Goal: Find specific page/section: Find specific page/section

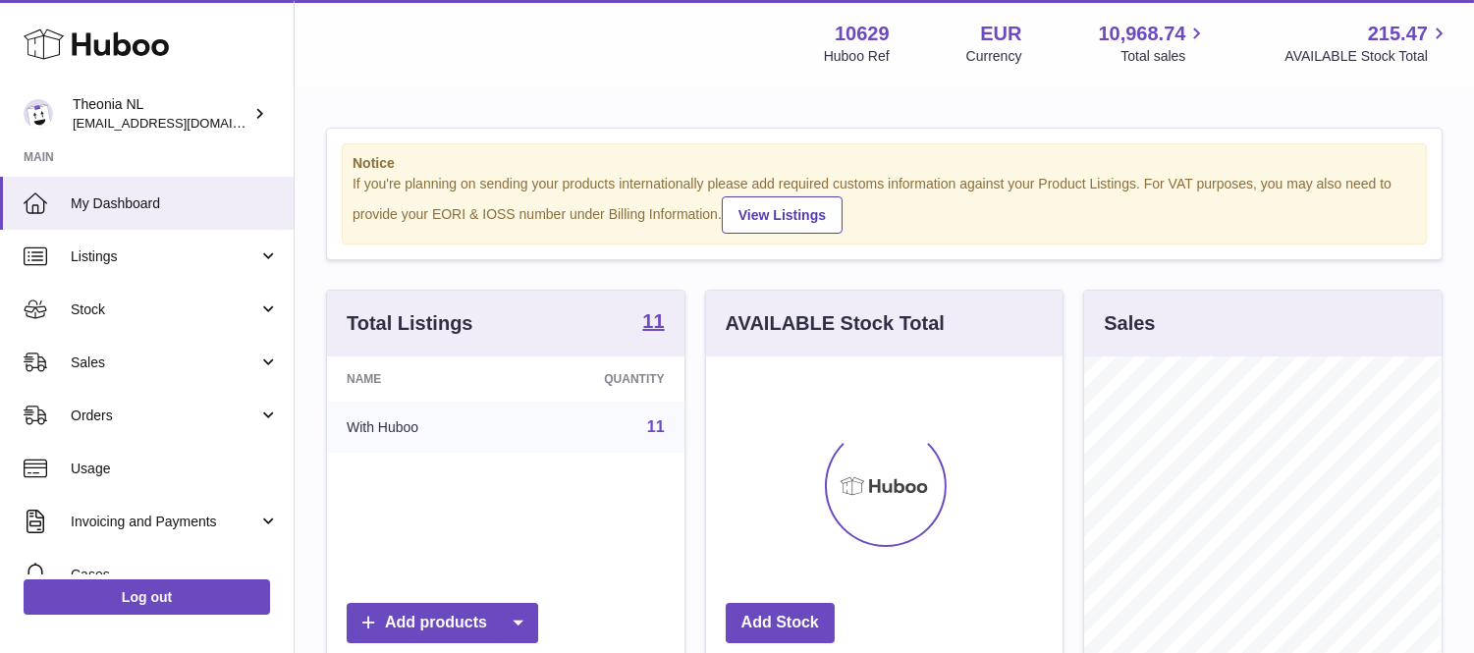
scroll to position [306, 356]
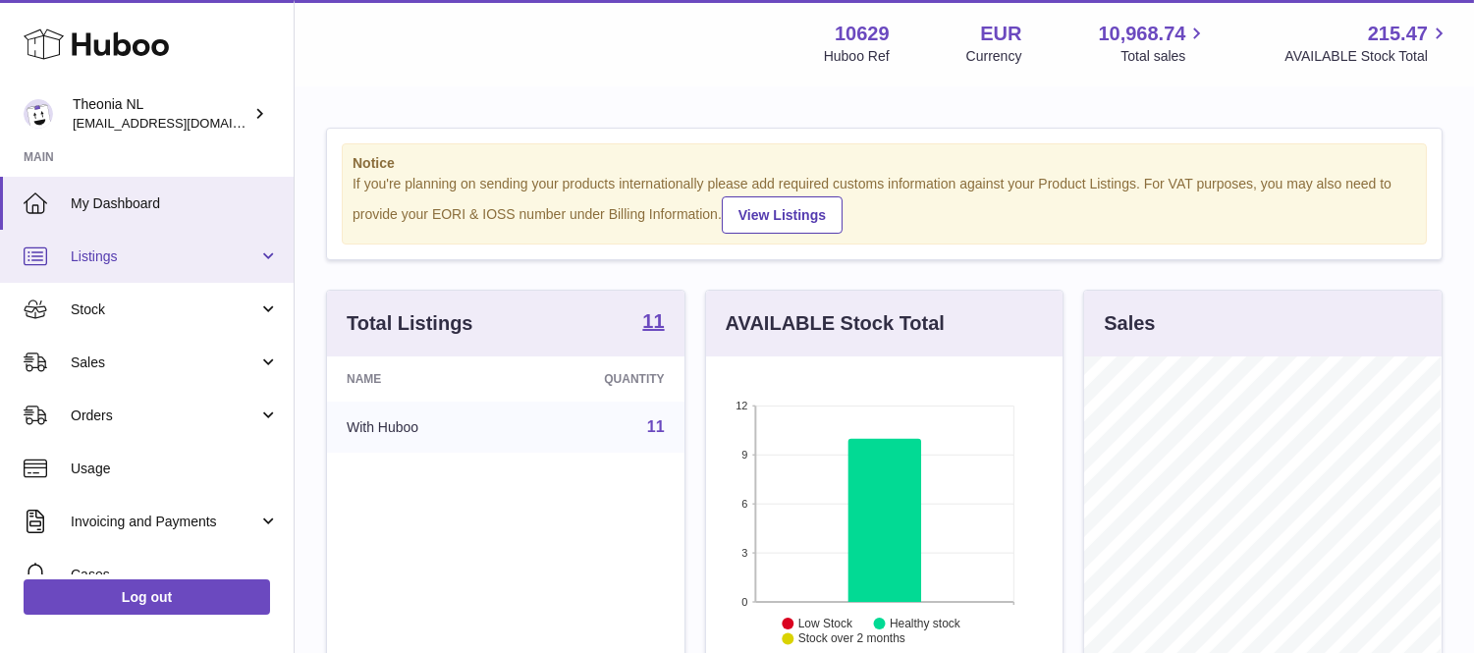
click at [103, 247] on span "Listings" at bounding box center [165, 256] width 188 height 19
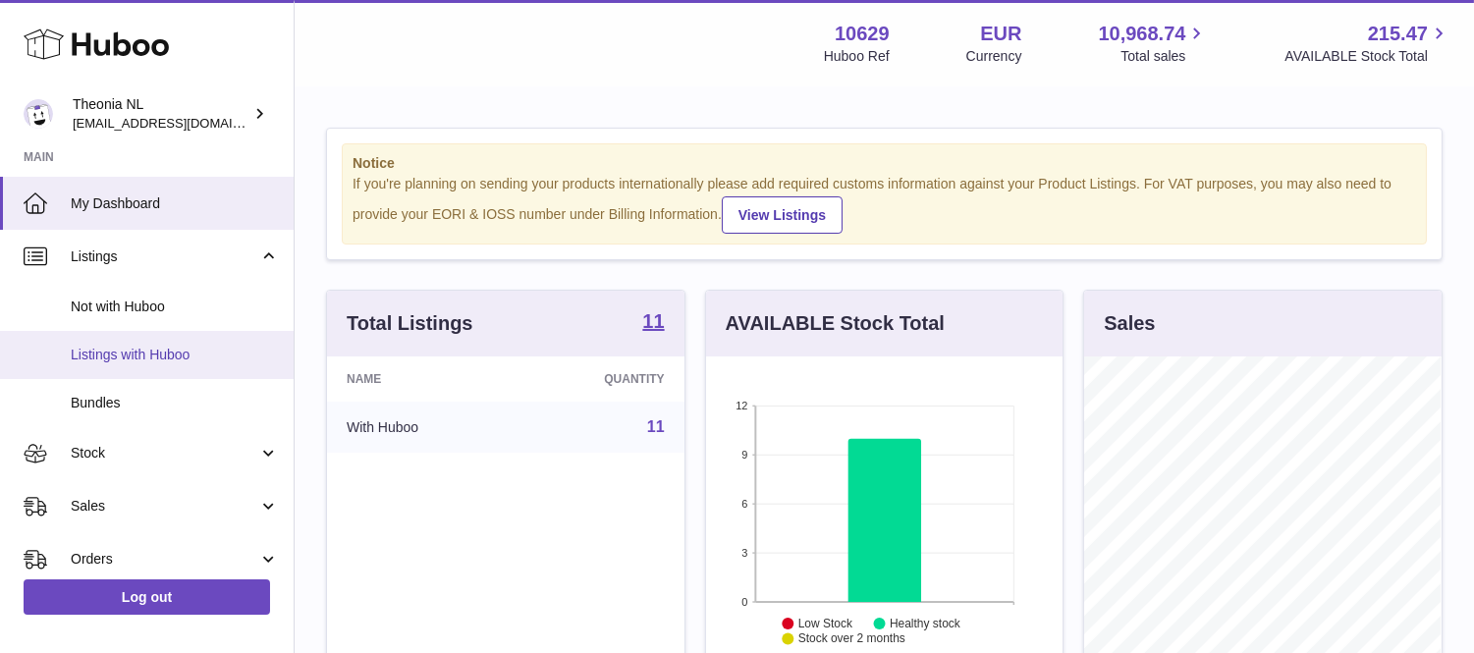
click at [135, 348] on span "Listings with Huboo" at bounding box center [175, 355] width 208 height 19
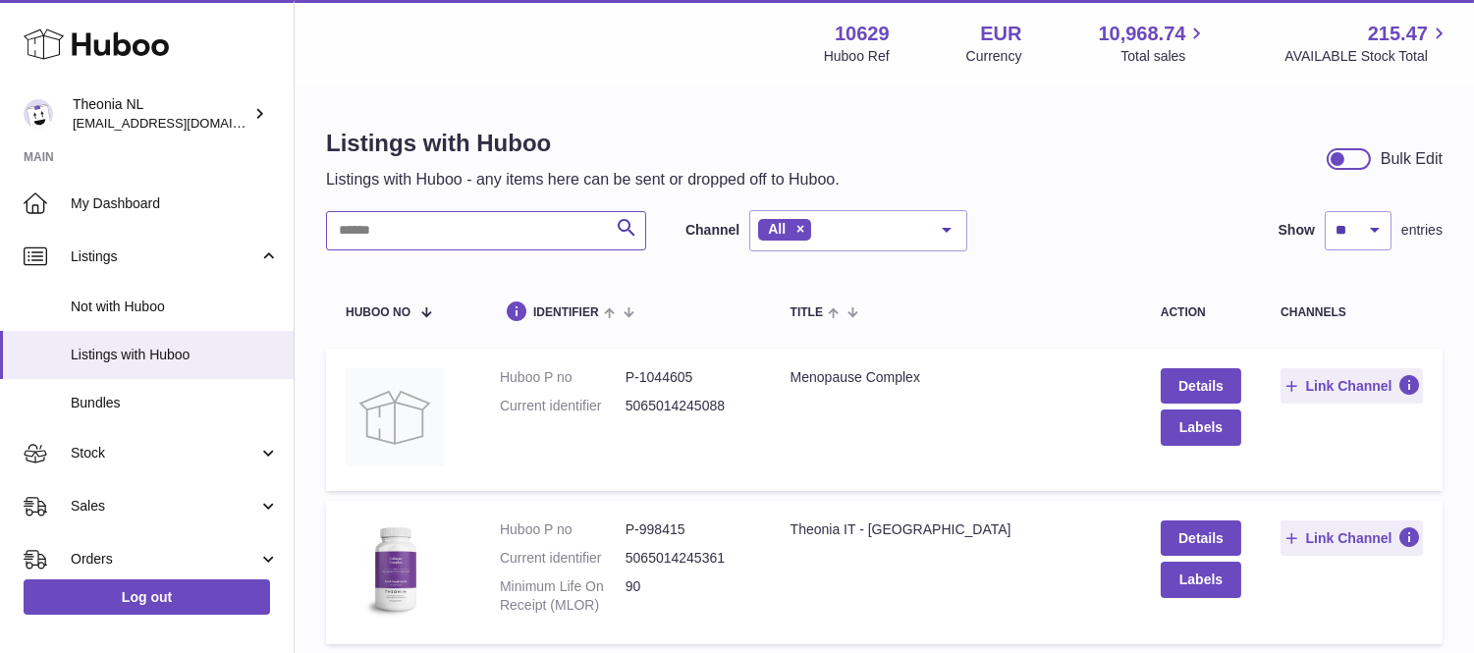
click at [357, 218] on input "text" at bounding box center [486, 230] width 320 height 39
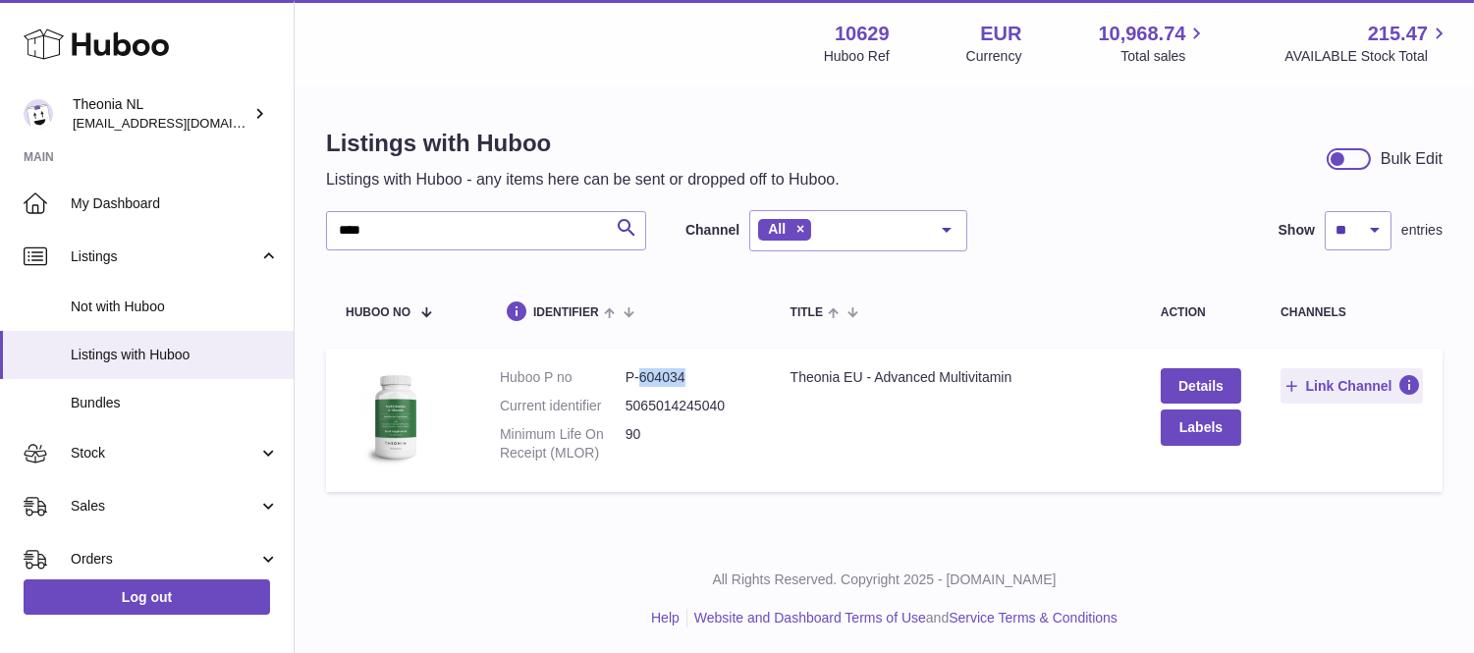
drag, startPoint x: 640, startPoint y: 374, endPoint x: 690, endPoint y: 370, distance: 50.2
click at [690, 370] on dd "P-604034" at bounding box center [688, 377] width 126 height 19
copy dd "604034"
click at [404, 216] on input "****" at bounding box center [486, 230] width 320 height 39
type input "*"
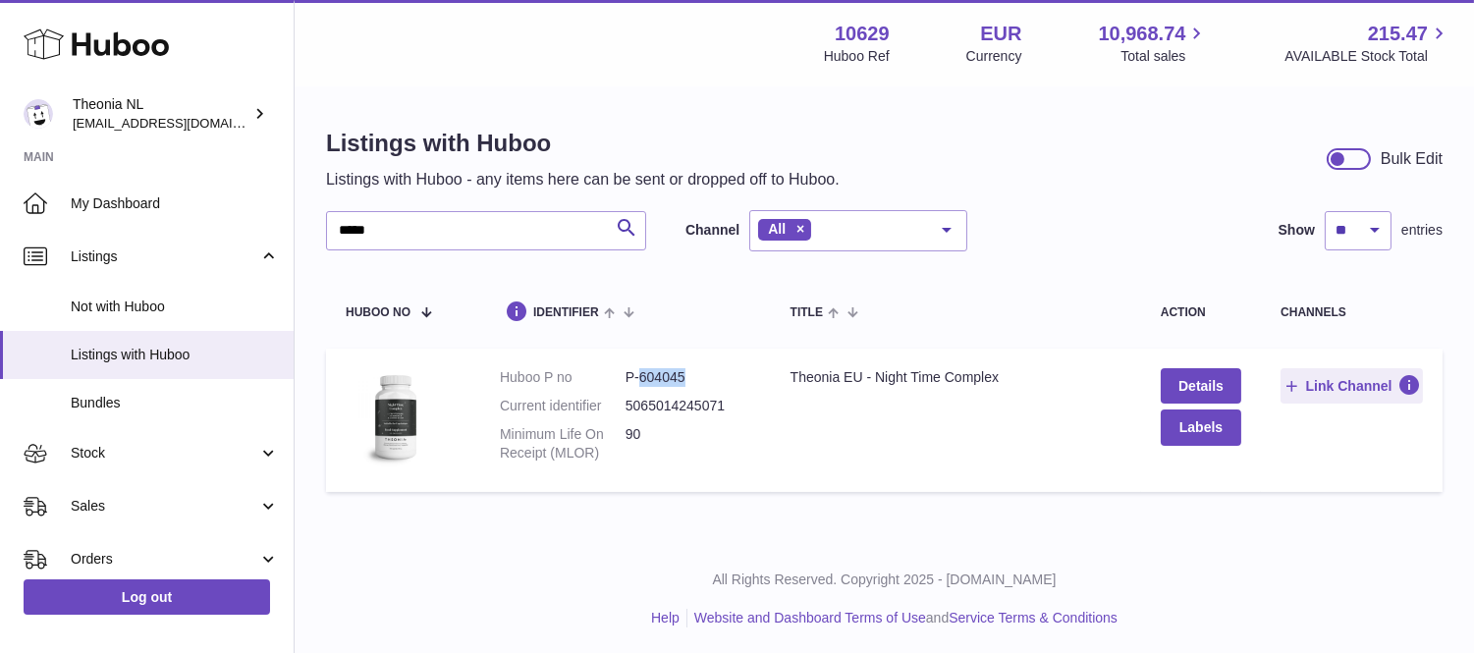
drag, startPoint x: 691, startPoint y: 375, endPoint x: 641, endPoint y: 375, distance: 50.1
click at [641, 375] on dd "P-604045" at bounding box center [688, 377] width 126 height 19
copy dd "604045"
click at [412, 227] on input "*****" at bounding box center [486, 230] width 320 height 39
type input "*"
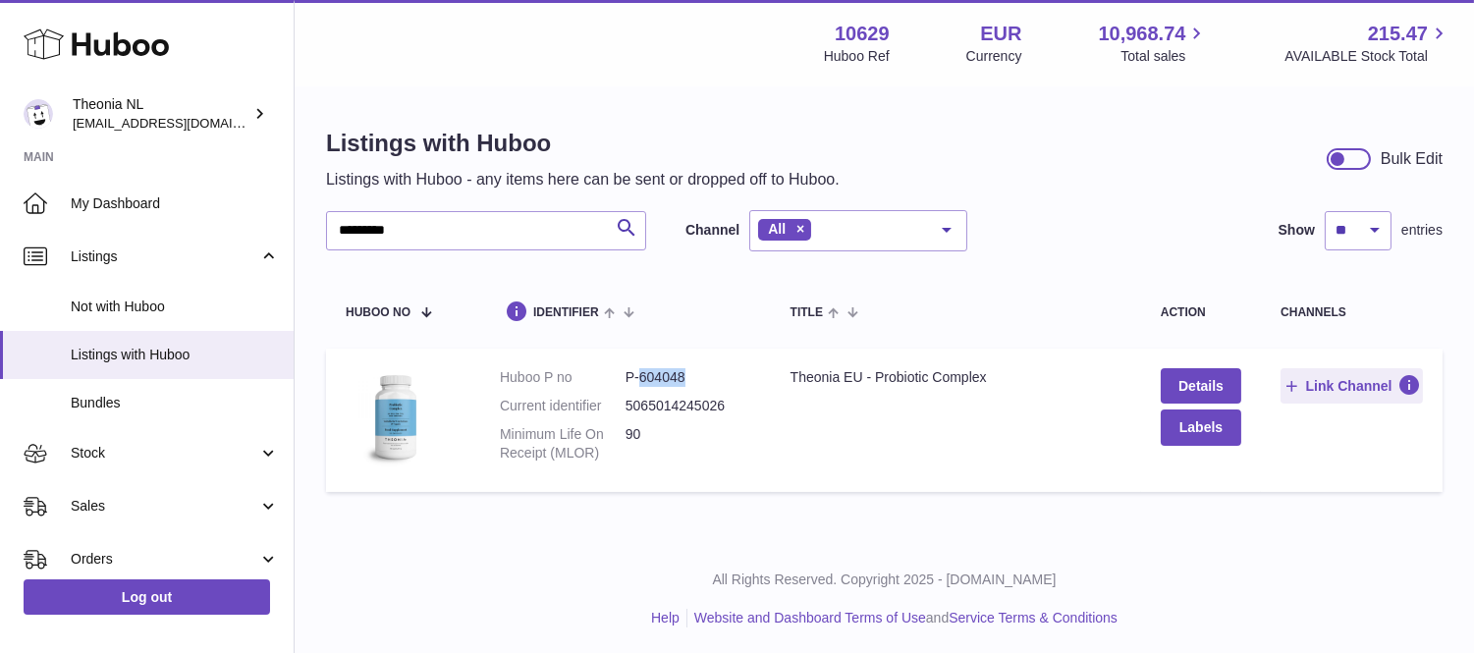
drag, startPoint x: 639, startPoint y: 381, endPoint x: 687, endPoint y: 374, distance: 48.6
click at [687, 374] on dd "P-604048" at bounding box center [688, 377] width 126 height 19
copy dd "604048"
click at [424, 227] on input "*********" at bounding box center [486, 230] width 320 height 39
type input "*"
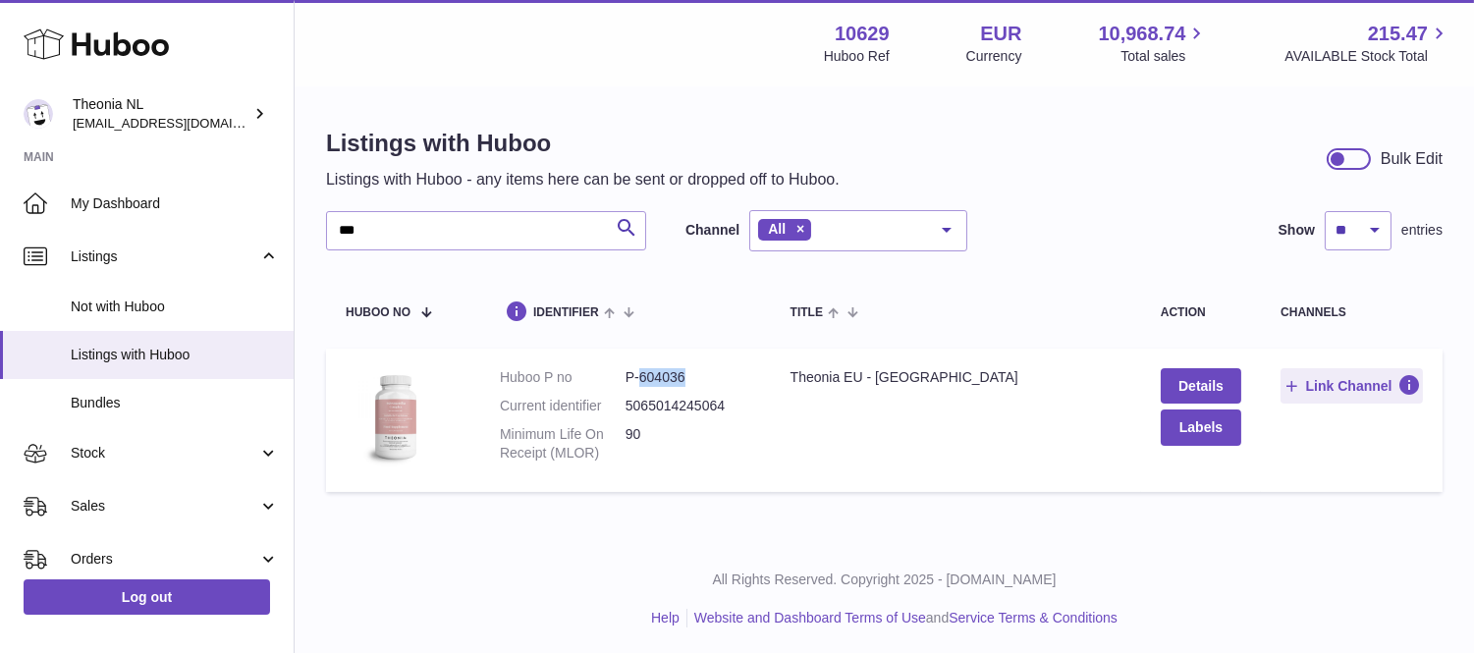
drag, startPoint x: 688, startPoint y: 379, endPoint x: 641, endPoint y: 374, distance: 47.4
click at [641, 374] on dd "P-604036" at bounding box center [688, 377] width 126 height 19
copy dd "604036"
click at [373, 226] on input "***" at bounding box center [486, 230] width 320 height 39
type input "*"
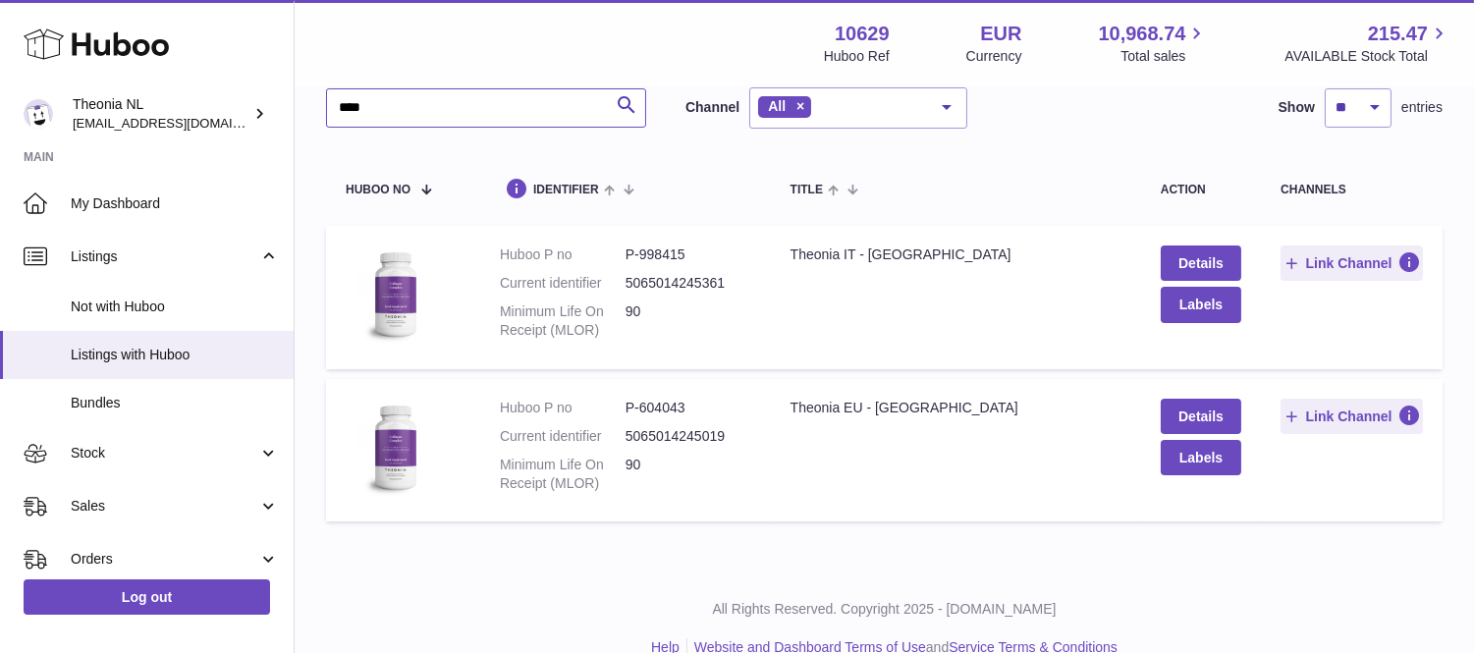
scroll to position [155, 0]
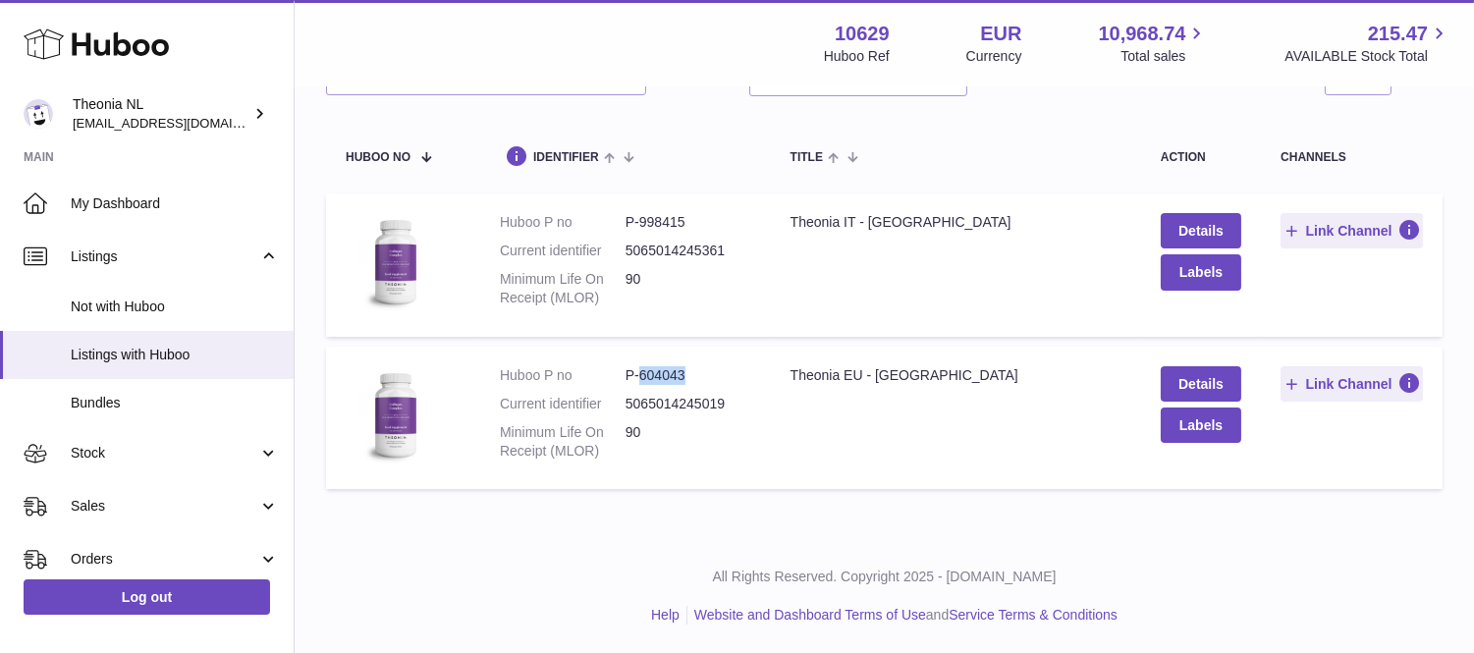
drag, startPoint x: 691, startPoint y: 370, endPoint x: 635, endPoint y: 368, distance: 56.0
click at [635, 368] on dd "P-604043" at bounding box center [688, 375] width 126 height 19
copy dd "604043"
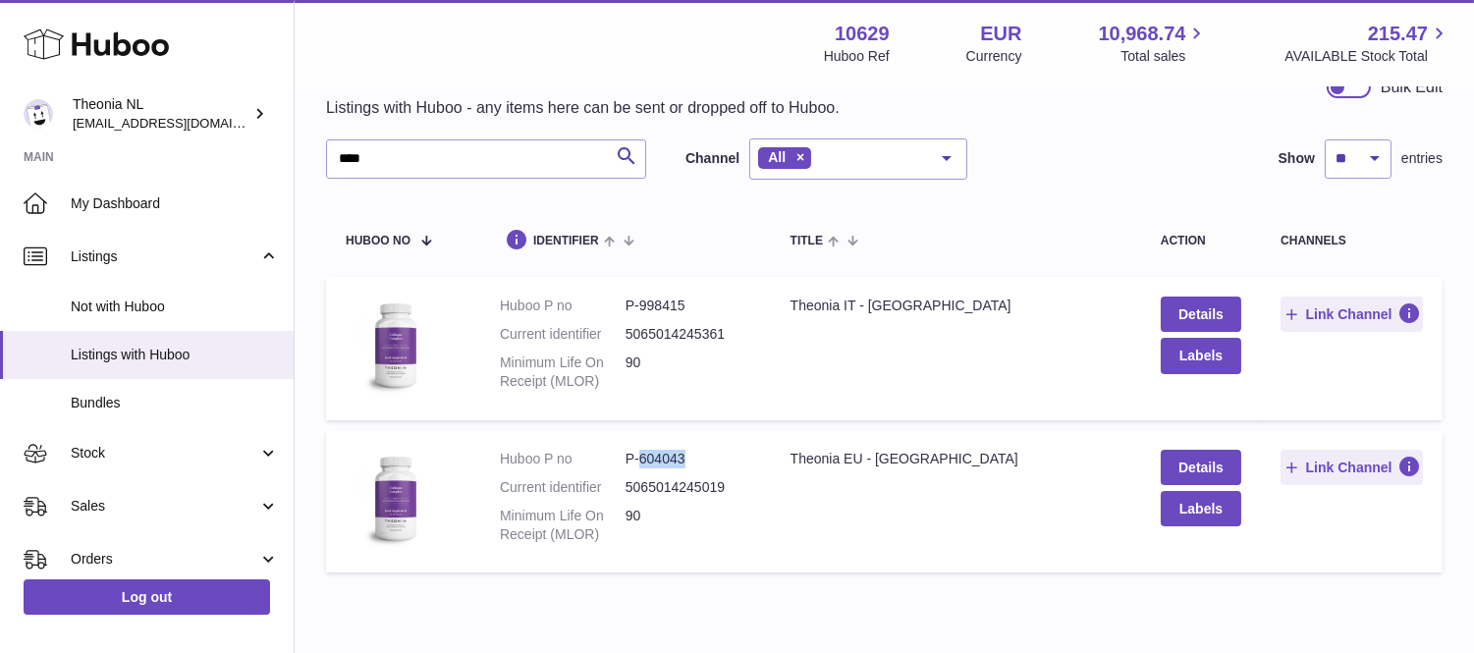
scroll to position [0, 0]
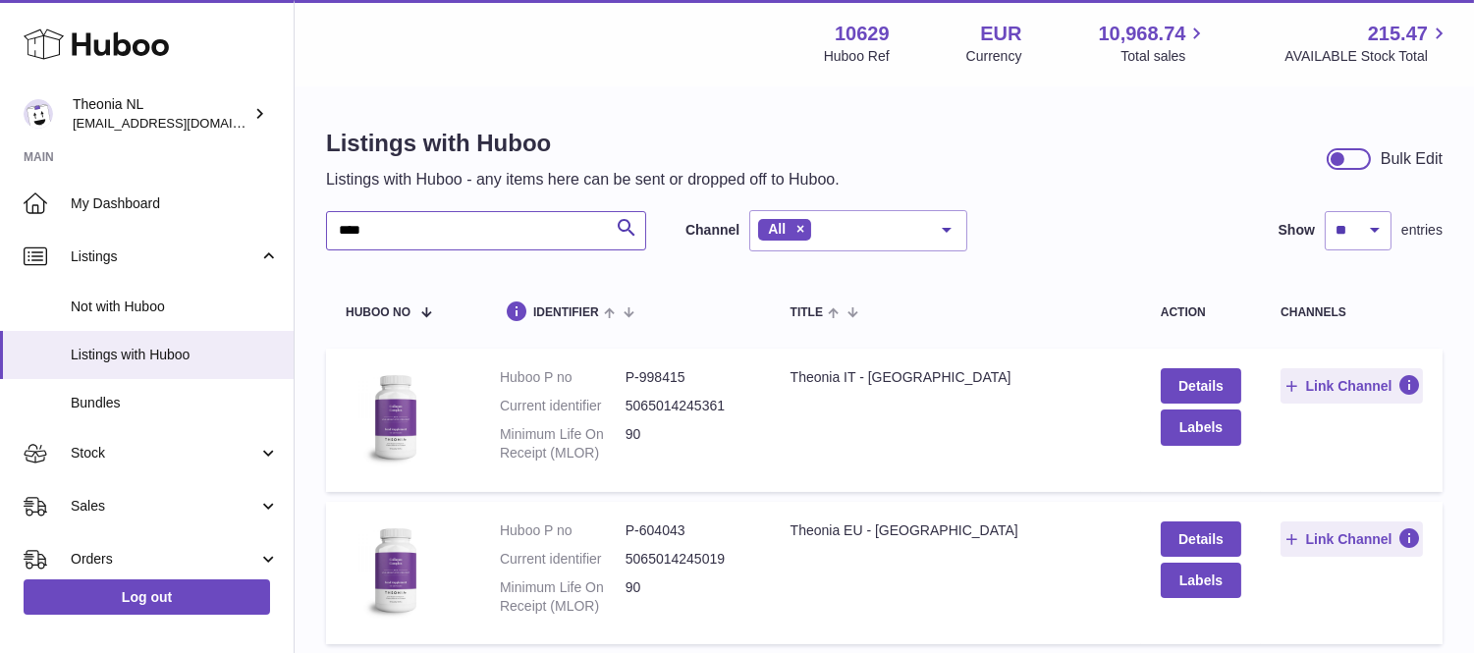
click at [437, 222] on input "****" at bounding box center [486, 230] width 320 height 39
type input "*"
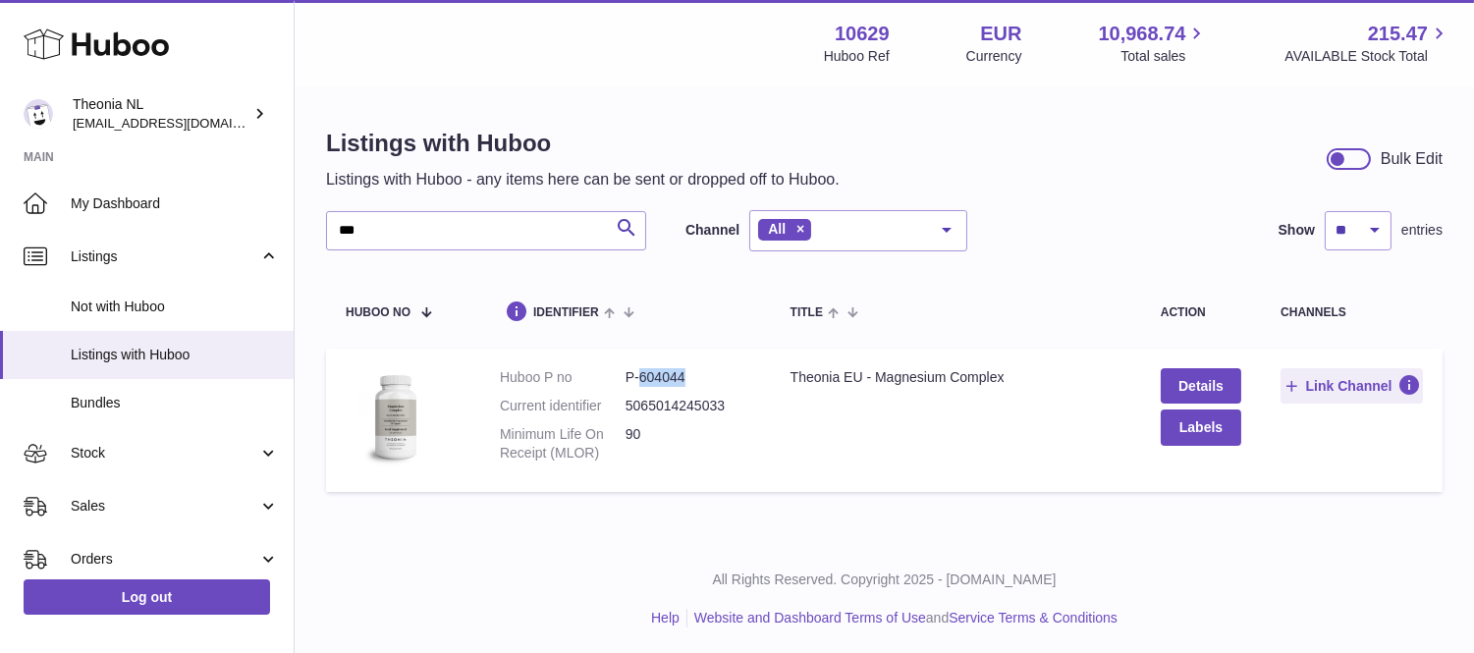
drag, startPoint x: 693, startPoint y: 376, endPoint x: 639, endPoint y: 371, distance: 54.2
click at [639, 371] on dd "P-604044" at bounding box center [688, 377] width 126 height 19
drag, startPoint x: 688, startPoint y: 374, endPoint x: 636, endPoint y: 374, distance: 52.0
click at [636, 374] on dd "P-604044" at bounding box center [688, 377] width 126 height 19
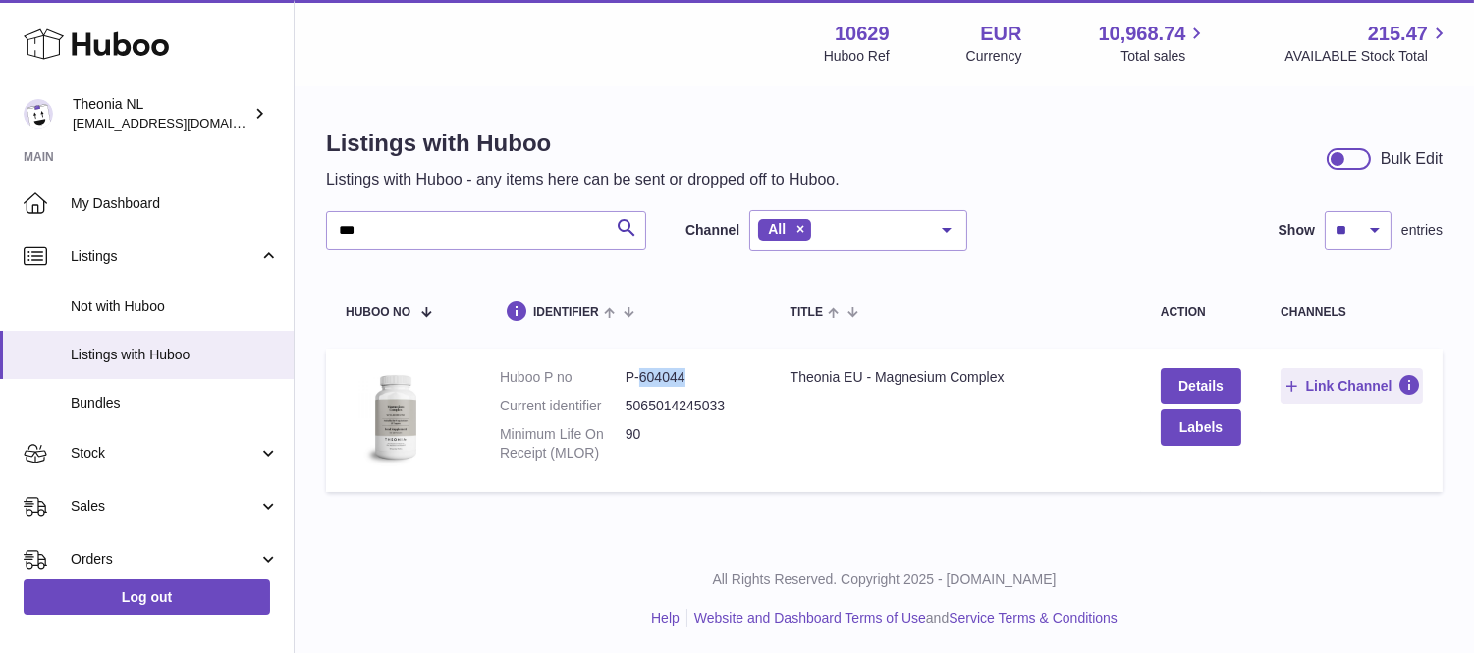
copy dd "604044"
click at [399, 220] on input "***" at bounding box center [486, 230] width 320 height 39
type input "*"
drag, startPoint x: 638, startPoint y: 377, endPoint x: 688, endPoint y: 377, distance: 50.1
click at [688, 377] on dd "P-604036" at bounding box center [688, 377] width 126 height 19
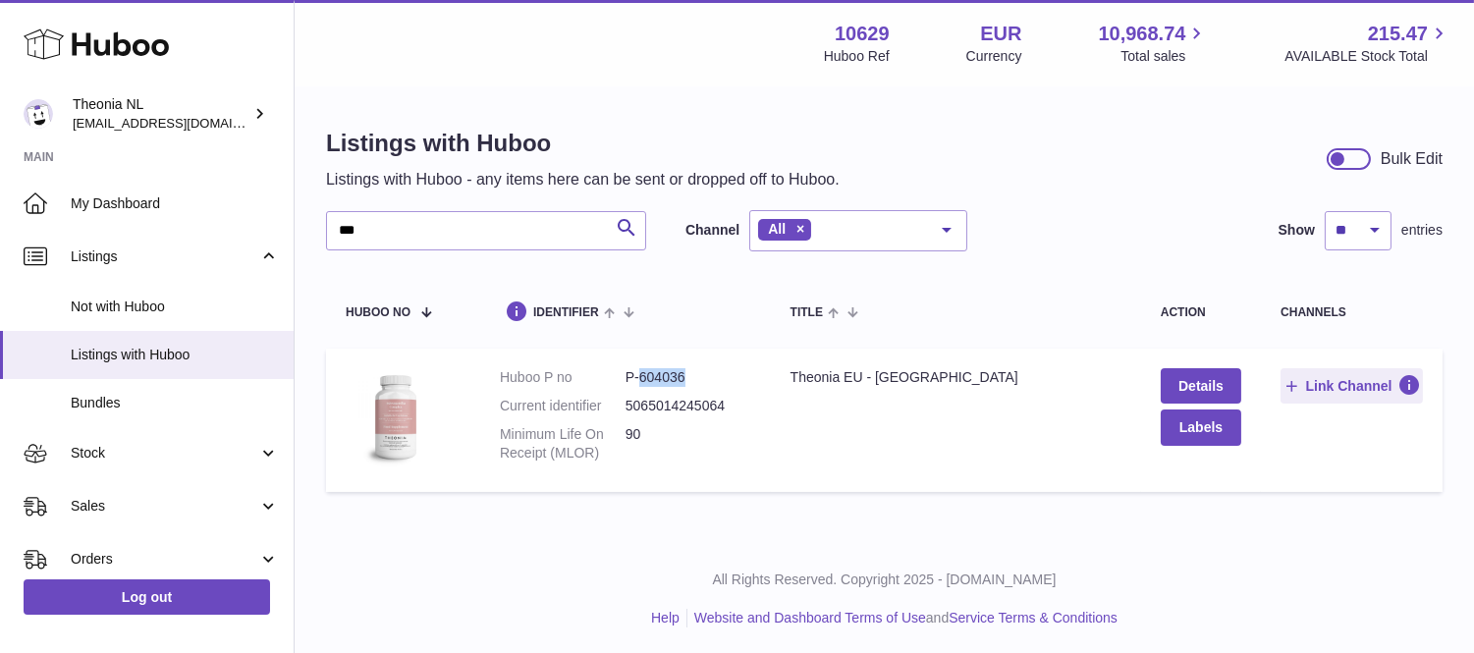
copy dd "604036"
click at [415, 234] on input "***" at bounding box center [486, 230] width 320 height 39
type input "*"
drag, startPoint x: 689, startPoint y: 376, endPoint x: 636, endPoint y: 375, distance: 53.0
click at [636, 375] on dd "P-604046" at bounding box center [688, 377] width 126 height 19
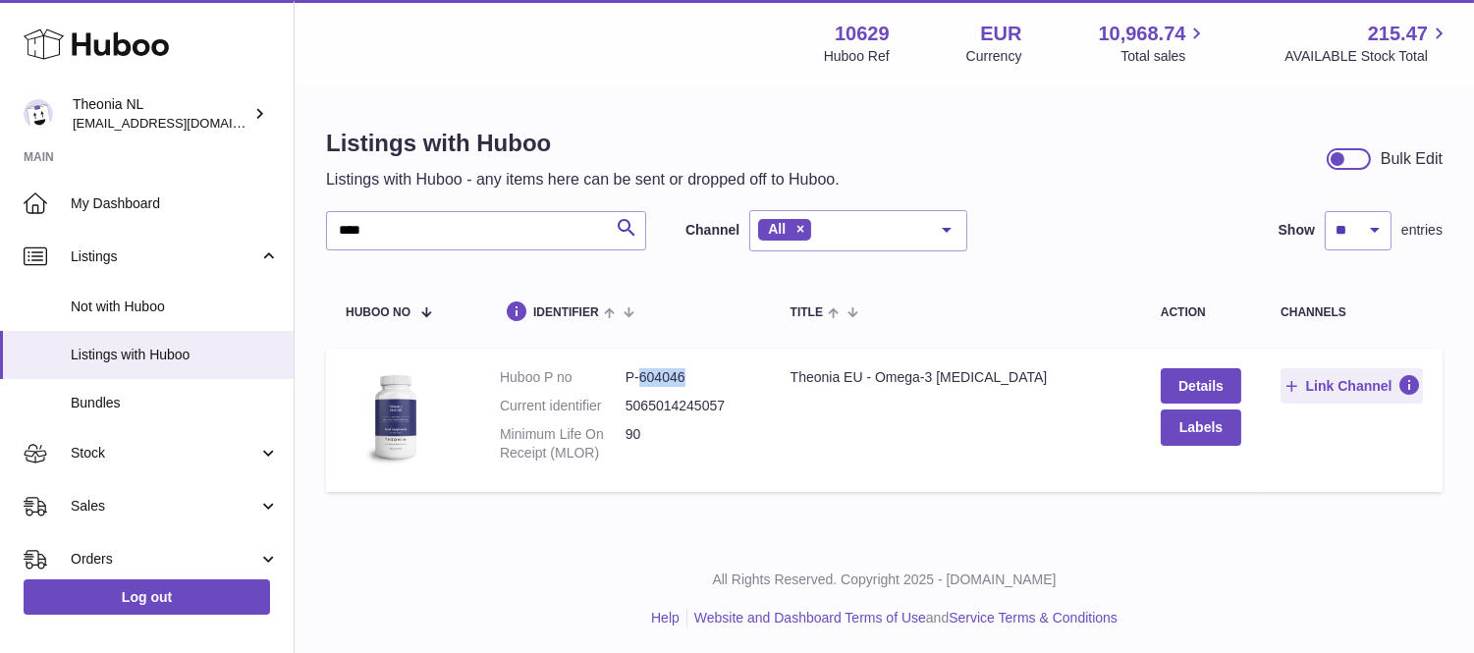
copy dd "604046"
click at [407, 221] on input "****" at bounding box center [486, 230] width 320 height 39
type input "*"
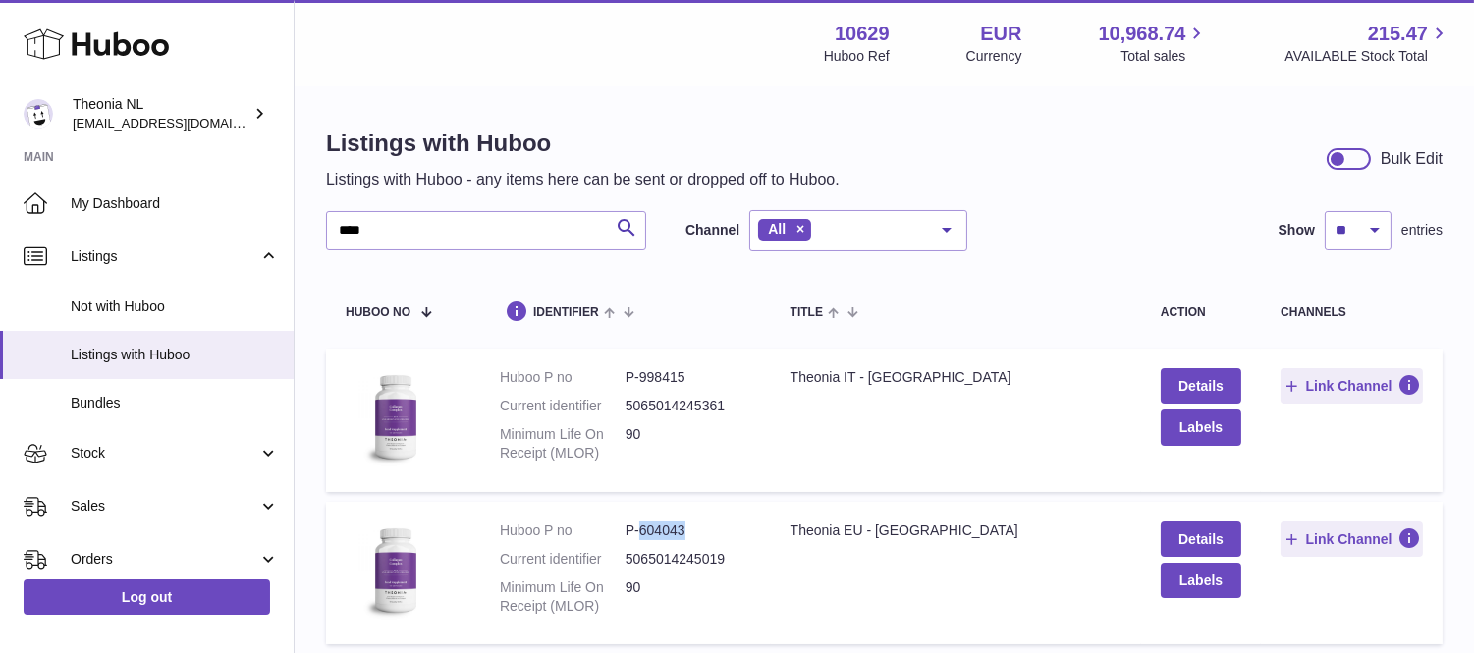
drag, startPoint x: 697, startPoint y: 528, endPoint x: 638, endPoint y: 526, distance: 58.9
click at [638, 526] on dd "P-604043" at bounding box center [688, 530] width 126 height 19
copy dd "604043"
click at [385, 231] on input "****" at bounding box center [486, 230] width 320 height 39
type input "*"
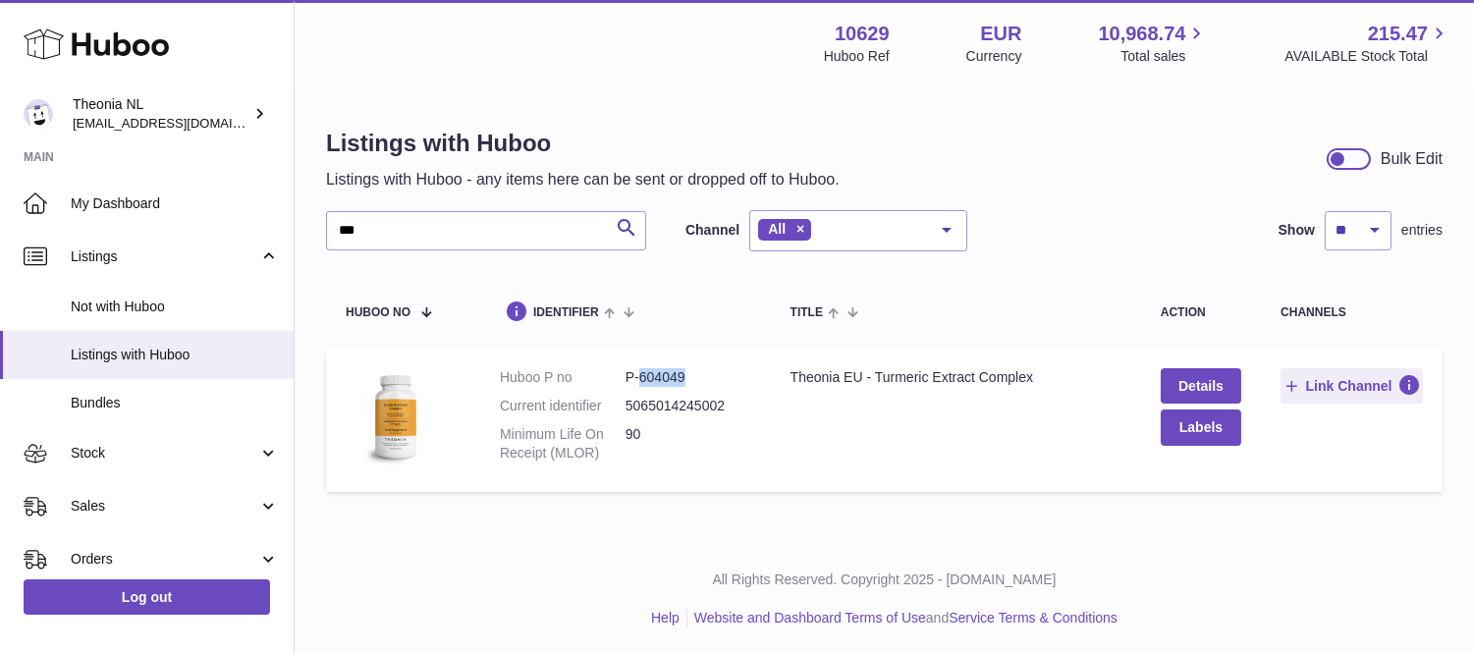
drag, startPoint x: 690, startPoint y: 375, endPoint x: 640, endPoint y: 369, distance: 50.4
click at [640, 369] on dd "P-604049" at bounding box center [688, 377] width 126 height 19
copy dd "604049"
click at [384, 234] on input "***" at bounding box center [486, 230] width 320 height 39
type input "*"
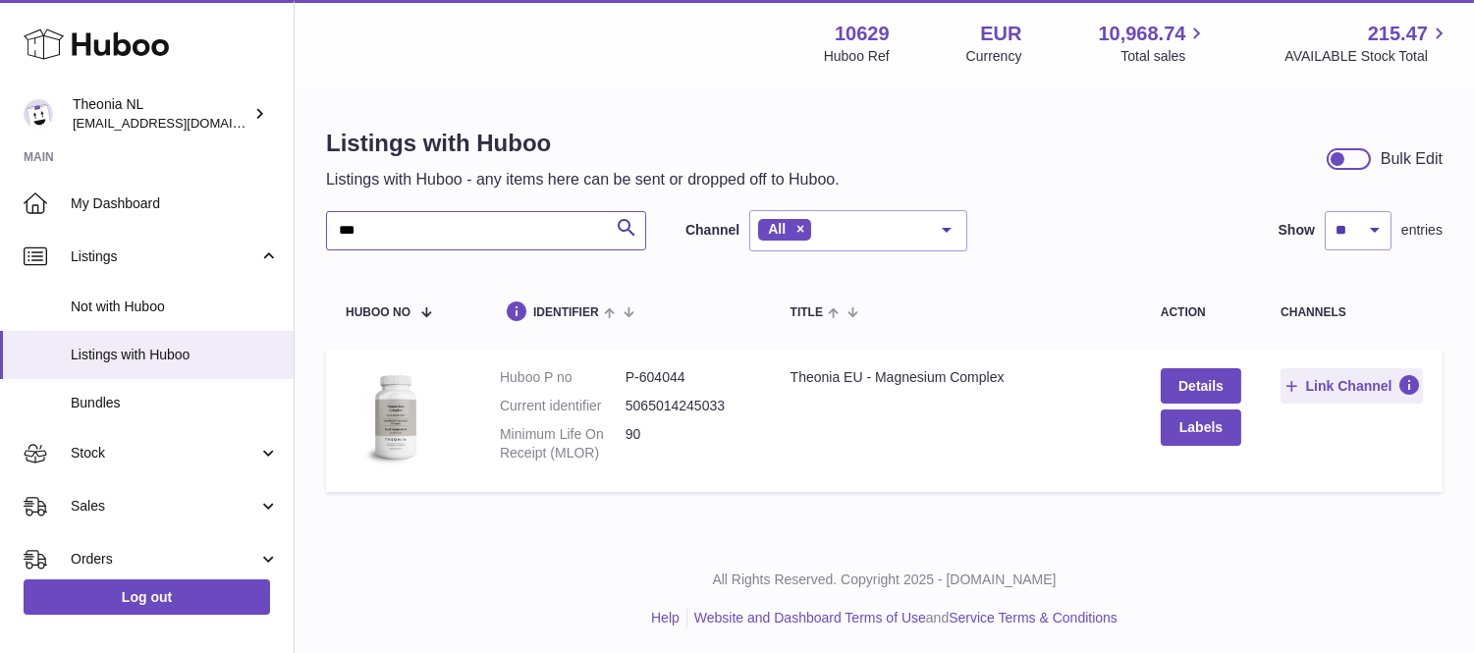
type input "***"
drag, startPoint x: 701, startPoint y: 373, endPoint x: 638, endPoint y: 360, distance: 64.1
click at [638, 360] on td "Huboo P no P-604044 Current identifier 5065014245033 Minimum Life On Receipt (M…" at bounding box center [625, 420] width 291 height 143
